Goal: Information Seeking & Learning: Learn about a topic

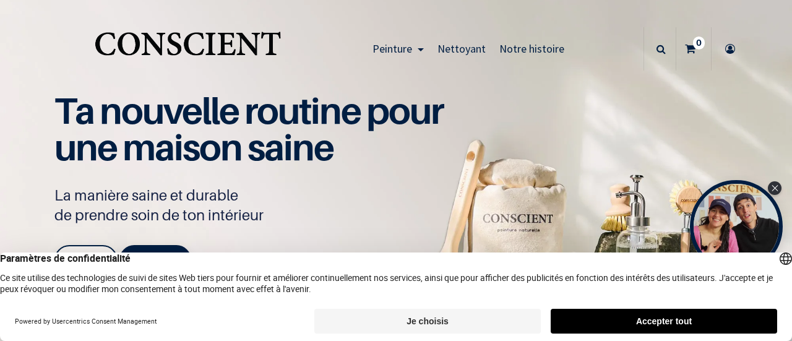
click at [621, 306] on footer "Powered by Usercentrics Consent Management Je choisis Accepter tout" at bounding box center [396, 321] width 792 height 40
click at [618, 324] on button "Accepter tout" at bounding box center [664, 321] width 227 height 25
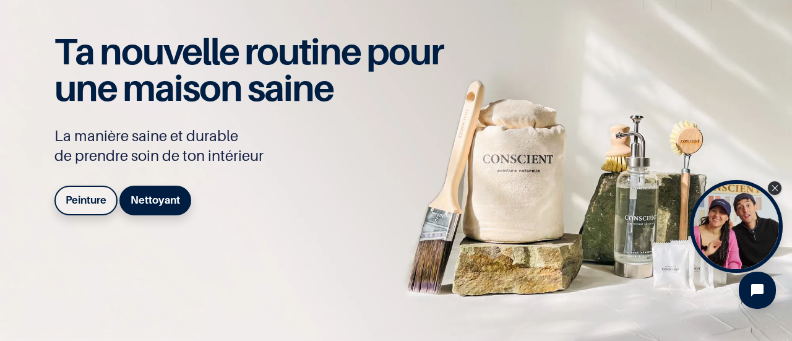
scroll to position [61, 0]
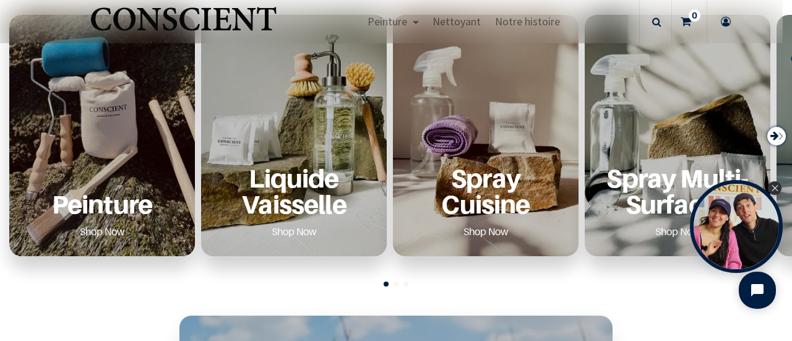
scroll to position [484, 0]
click at [774, 185] on icon "Close Tolstoy widget" at bounding box center [775, 187] width 7 height 6
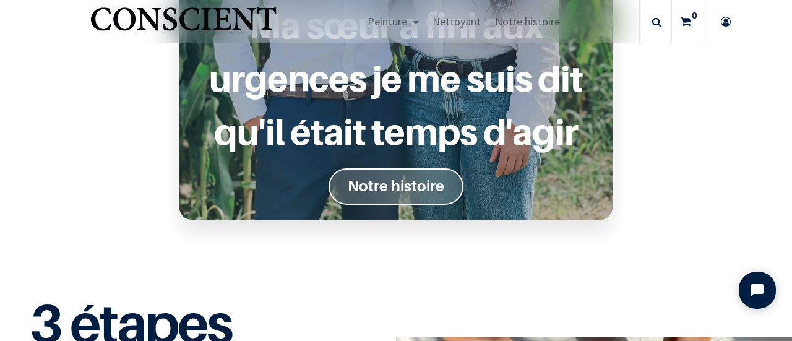
scroll to position [1144, 0]
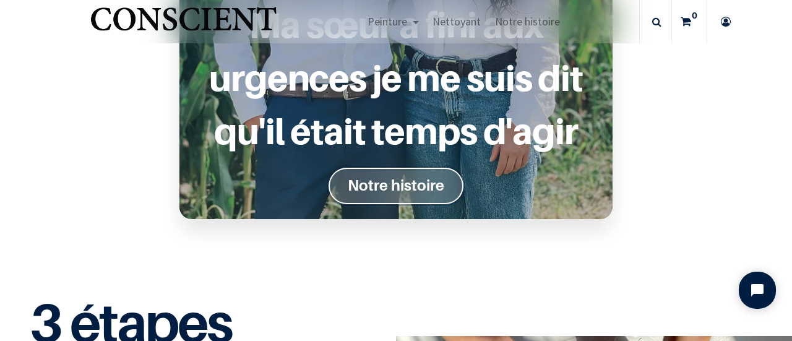
click at [361, 191] on font "Notre histoire" at bounding box center [396, 185] width 97 height 18
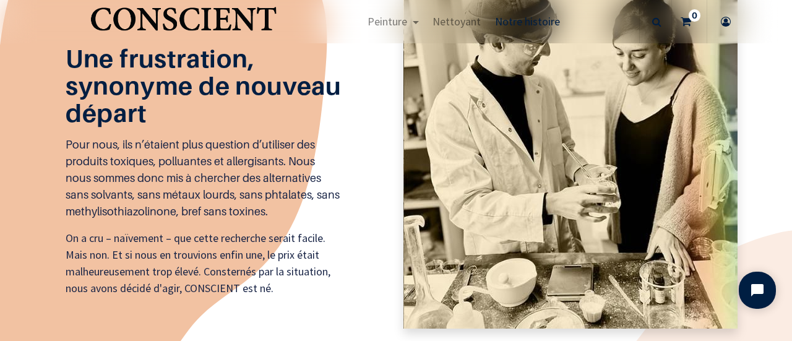
scroll to position [1038, 0]
click at [558, 197] on img at bounding box center [571, 141] width 334 height 373
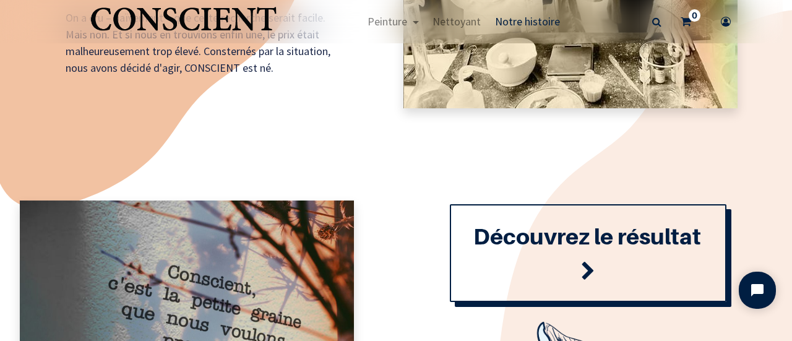
scroll to position [1259, 0]
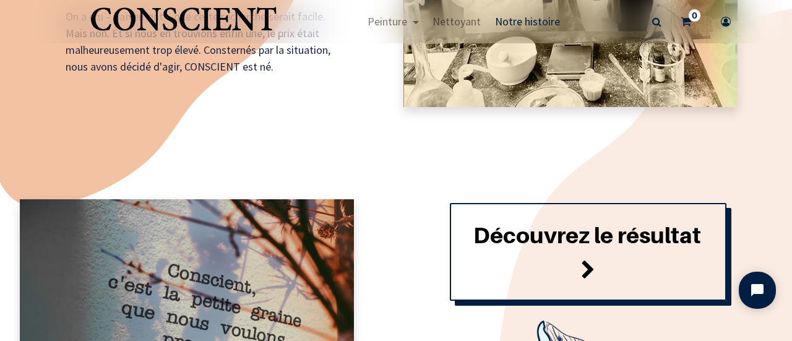
click at [566, 251] on link "Découvrez le résultat" at bounding box center [588, 252] width 277 height 98
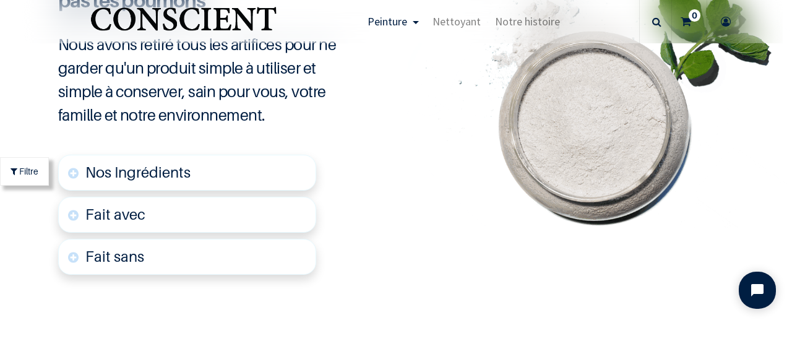
scroll to position [2998, 0]
click at [128, 167] on span "Nos Ingrédients" at bounding box center [137, 172] width 105 height 18
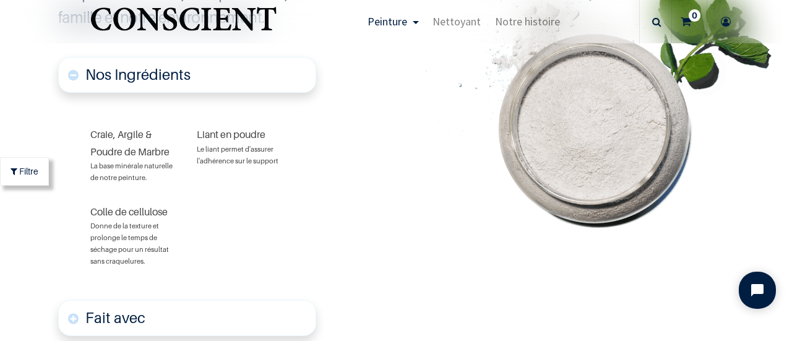
scroll to position [3098, 0]
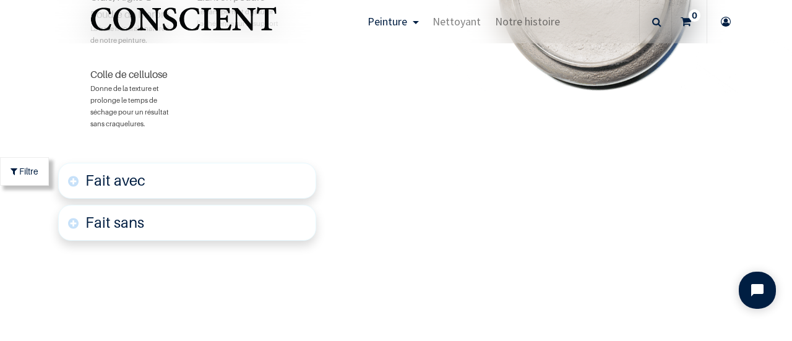
click at [245, 173] on link "Fait avec" at bounding box center [187, 181] width 259 height 36
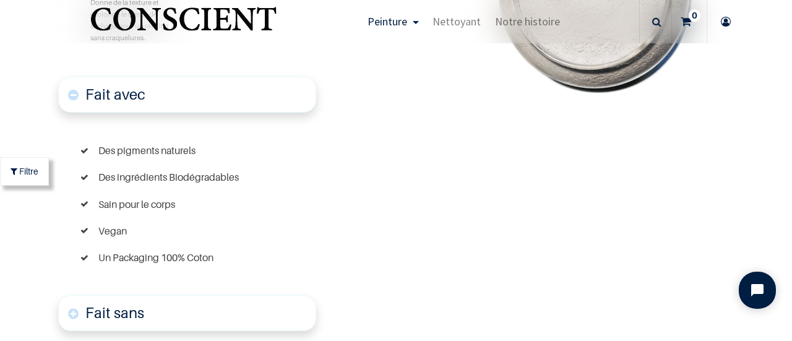
scroll to position [3320, 0]
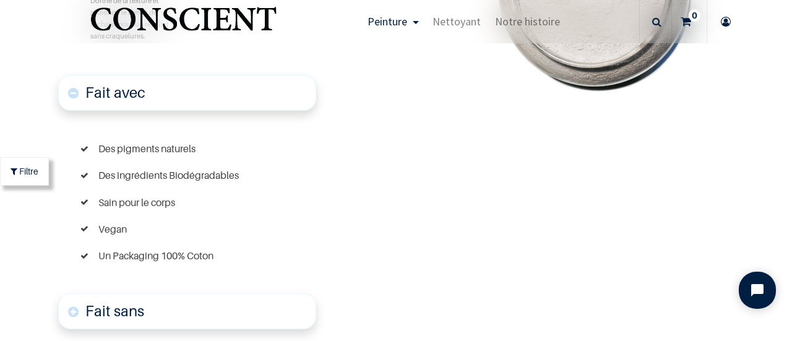
click at [189, 301] on link "Fait sans" at bounding box center [187, 311] width 259 height 36
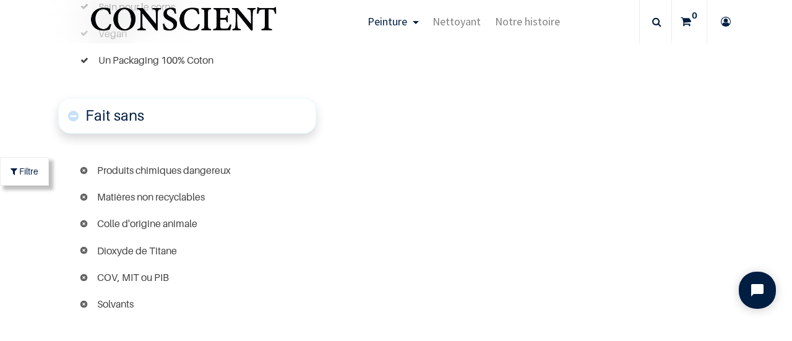
scroll to position [3558, 0]
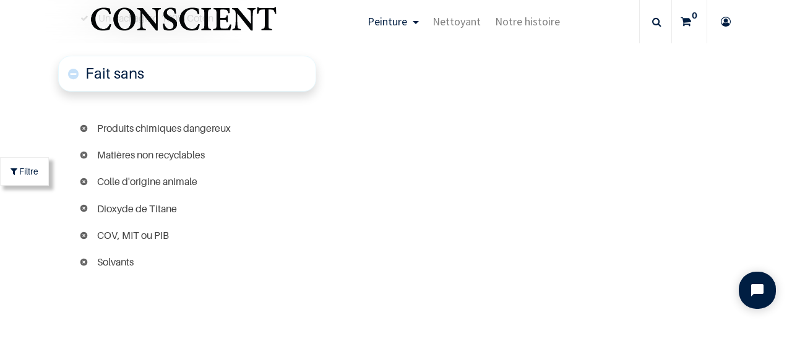
click at [305, 165] on div "Produits chimiques dangereux Matières non recyclables Colle d'origine animale D…" at bounding box center [187, 195] width 259 height 200
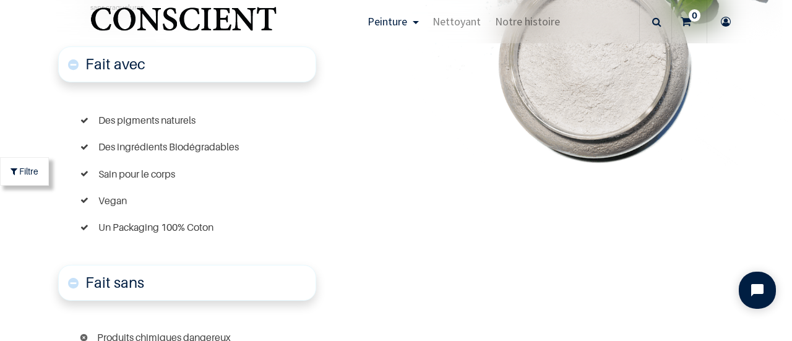
scroll to position [3365, 0]
